Goal: Information Seeking & Learning: Learn about a topic

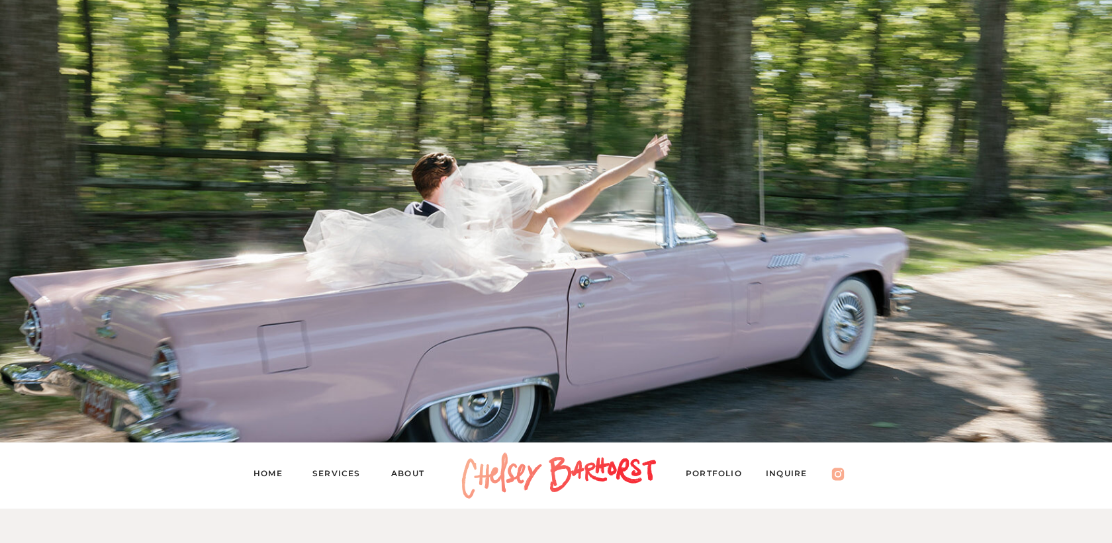
scroll to position [698, 0]
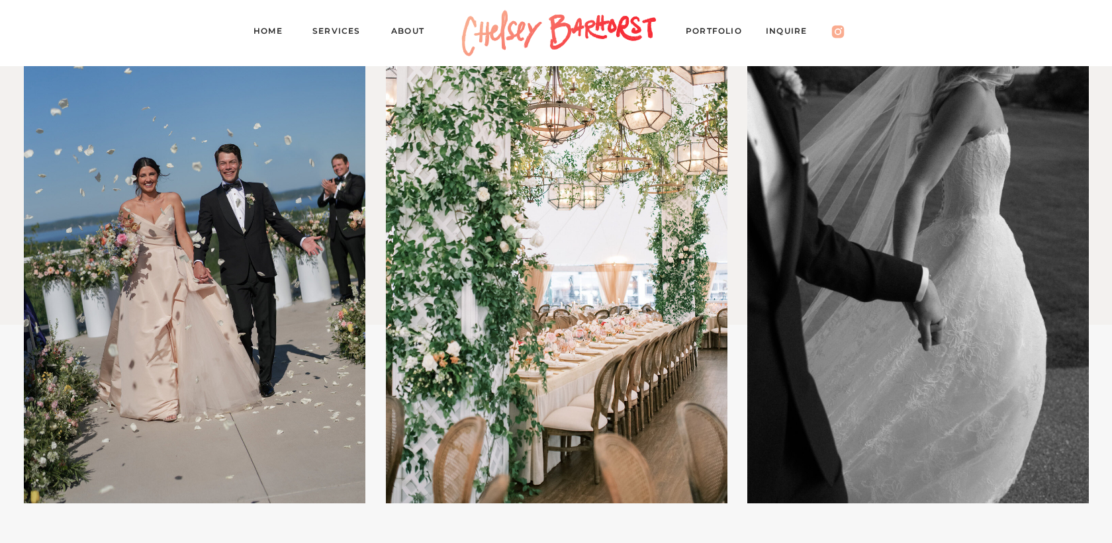
scroll to position [789, 0]
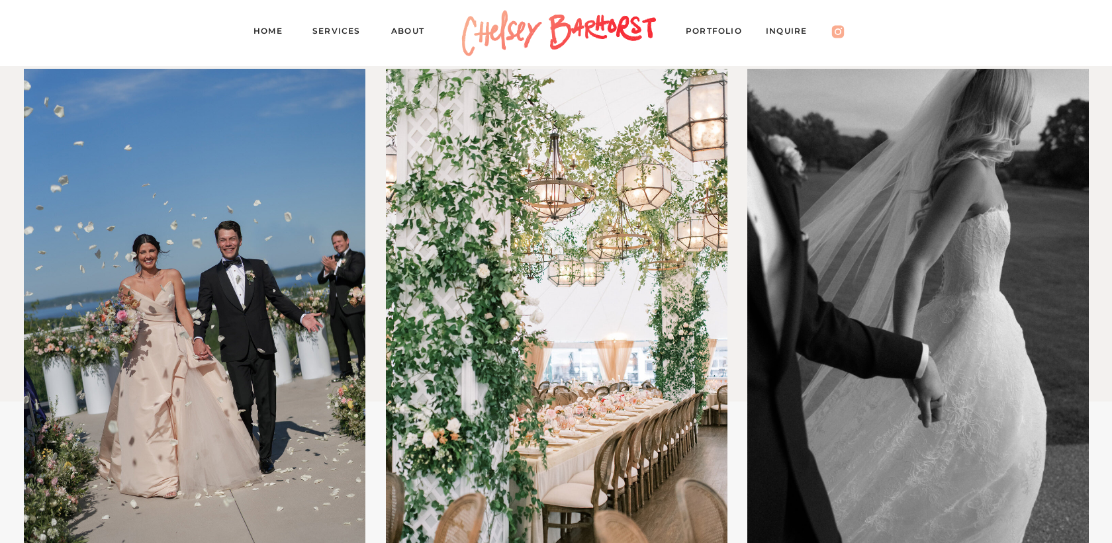
click at [328, 34] on nav "Services" at bounding box center [342, 33] width 60 height 19
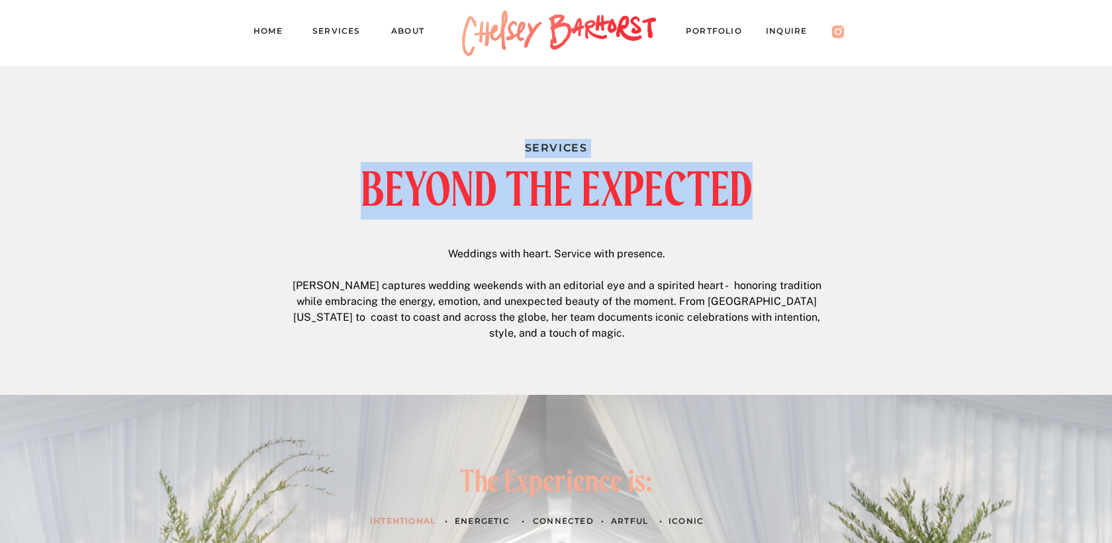
drag, startPoint x: 766, startPoint y: 189, endPoint x: 868, endPoint y: 321, distance: 167.0
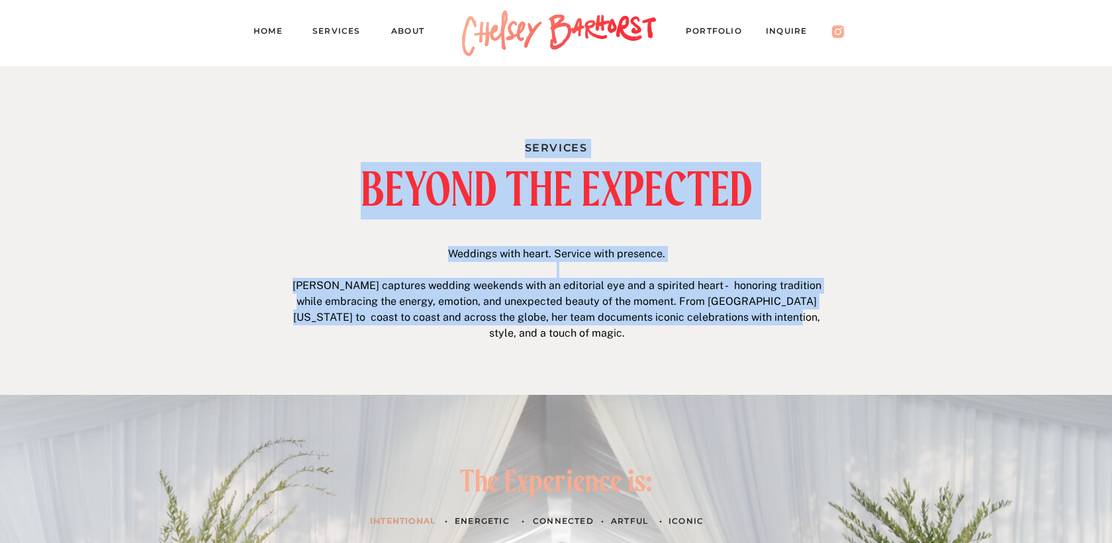
drag, startPoint x: 447, startPoint y: 91, endPoint x: 743, endPoint y: 321, distance: 374.0
click at [743, 321] on p "Weddings with heart. Service with presence. [PERSON_NAME] captures wedding week…" at bounding box center [556, 295] width 543 height 99
